Goal: Transaction & Acquisition: Book appointment/travel/reservation

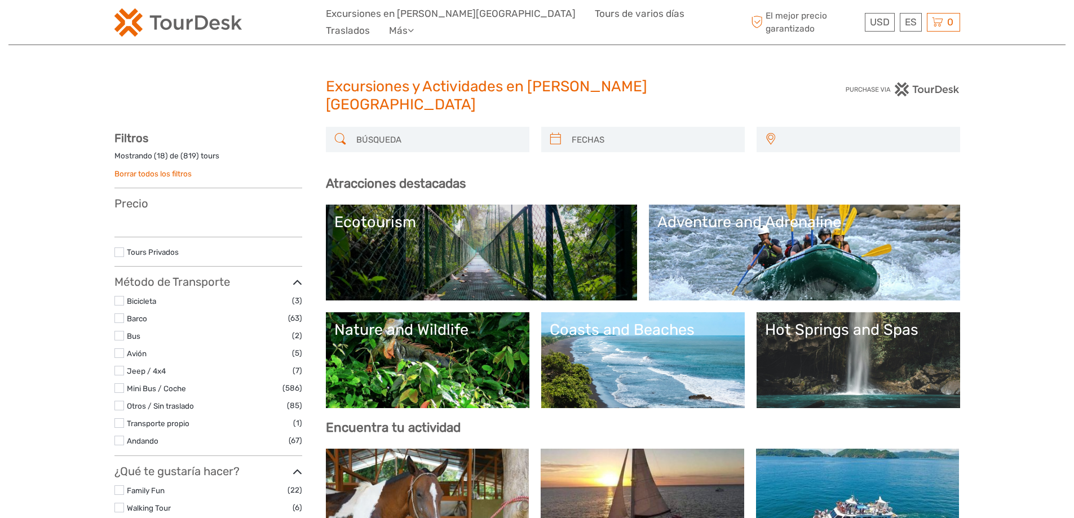
select select
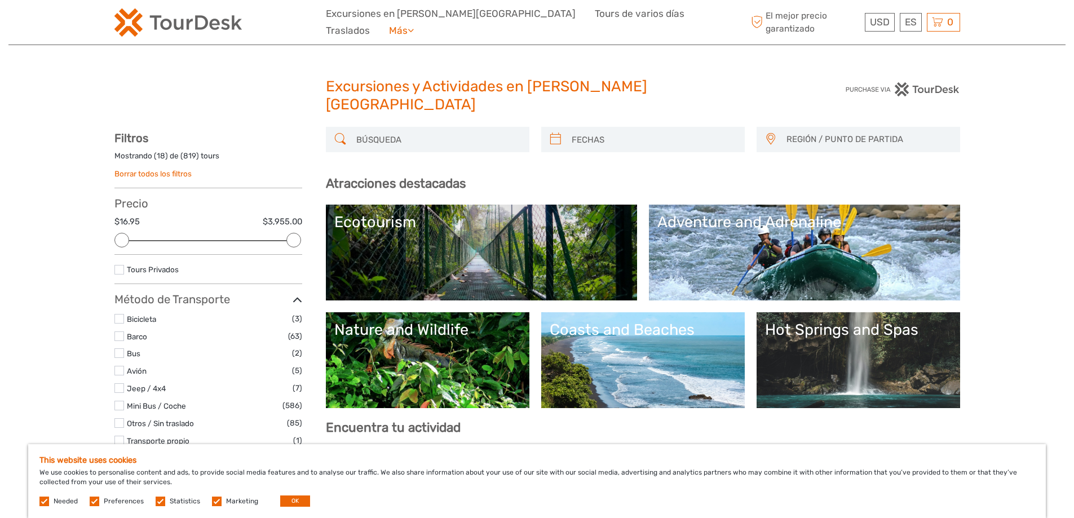
click at [414, 26] on icon at bounding box center [411, 30] width 6 height 10
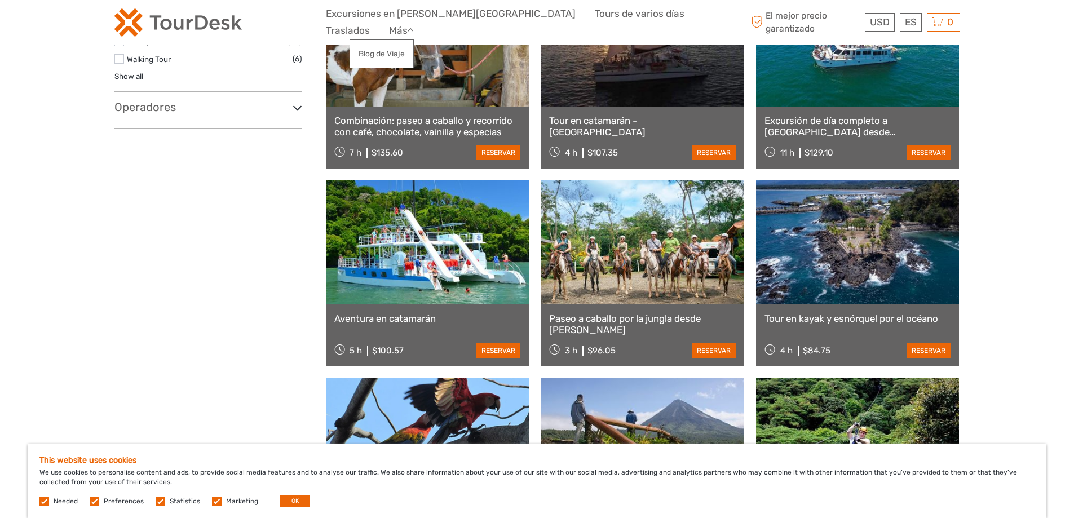
scroll to position [451, 0]
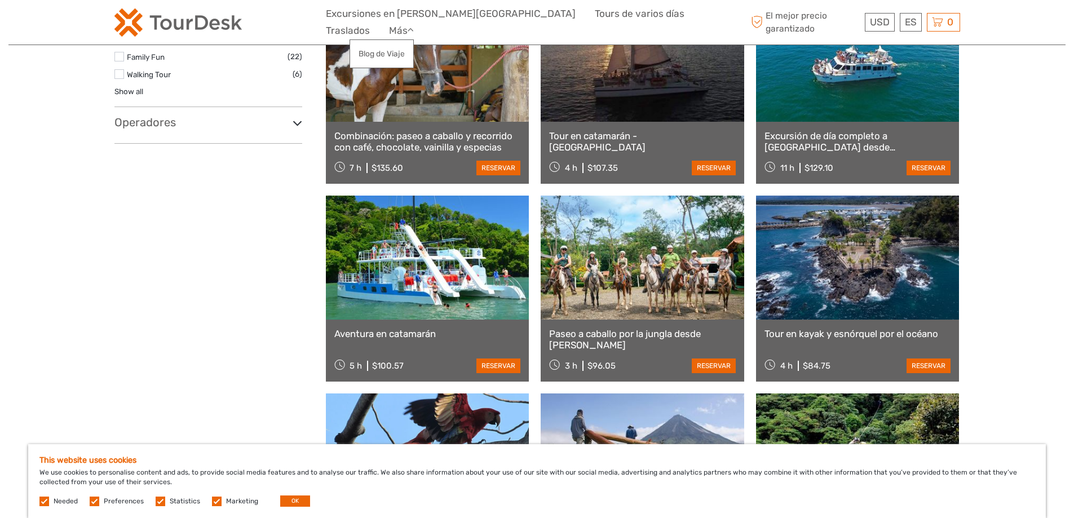
click at [299, 116] on icon at bounding box center [298, 123] width 10 height 15
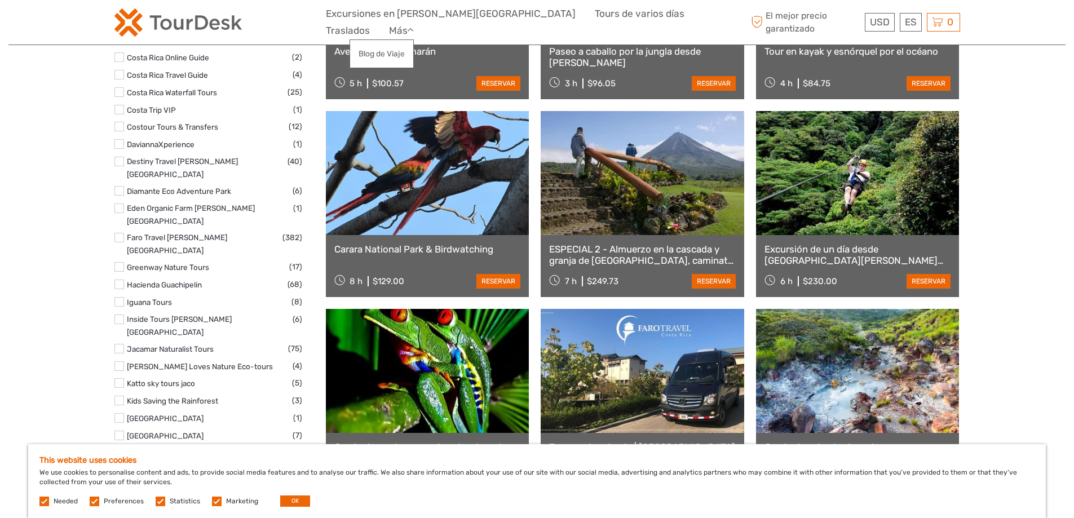
scroll to position [733, 0]
click at [120, 362] on label at bounding box center [119, 367] width 10 height 10
click at [0, 0] on input "checkbox" at bounding box center [0, 0] width 0 height 0
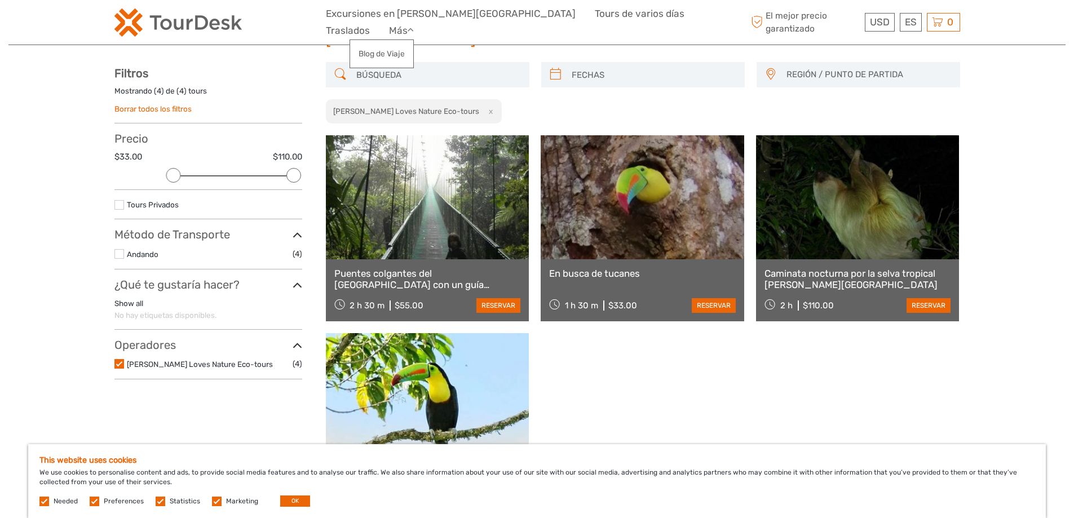
scroll to position [64, 0]
click at [122, 360] on label at bounding box center [119, 365] width 10 height 10
click at [0, 0] on input "checkbox" at bounding box center [0, 0] width 0 height 0
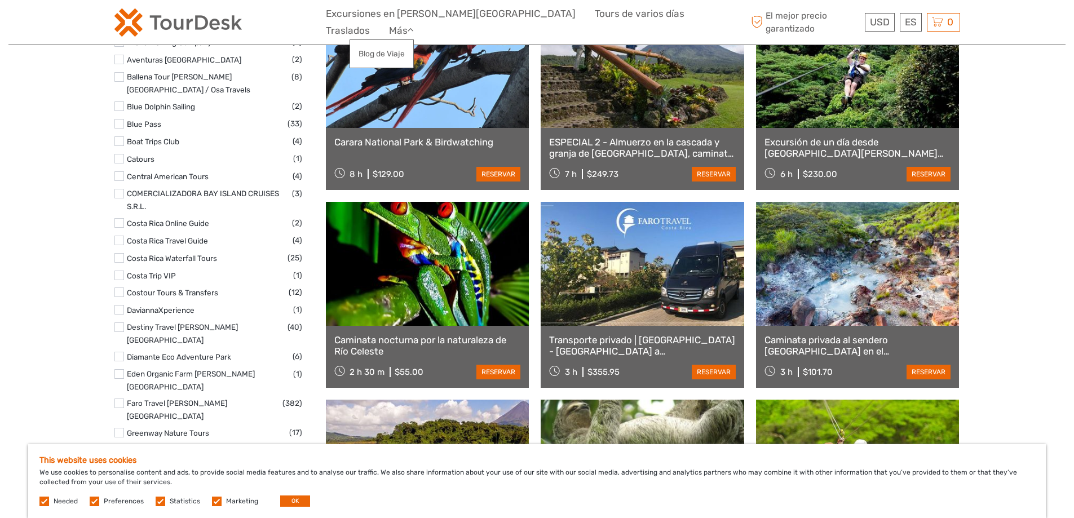
scroll to position [572, 0]
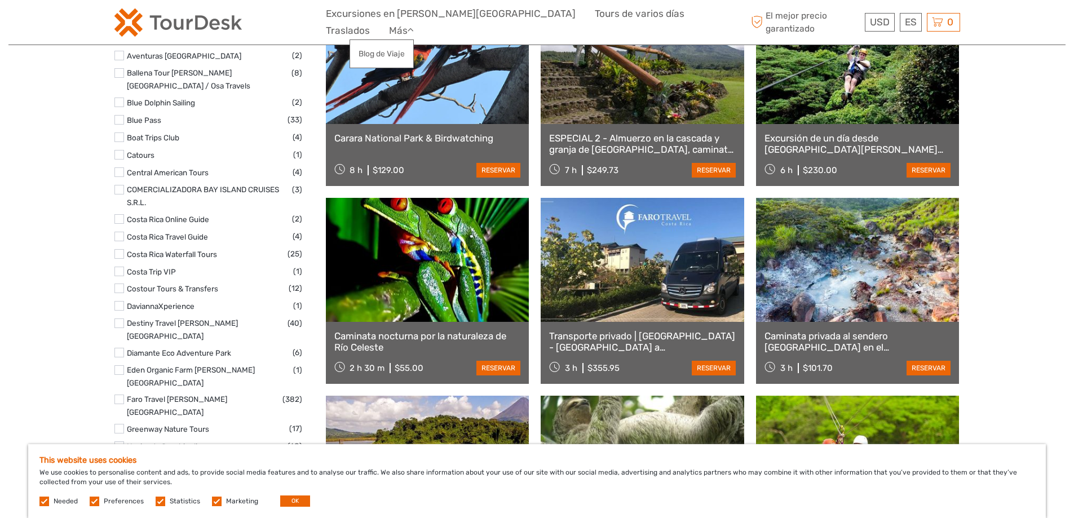
click at [120, 395] on label at bounding box center [119, 400] width 10 height 10
click at [0, 0] on input "checkbox" at bounding box center [0, 0] width 0 height 0
